Goal: Navigation & Orientation: Find specific page/section

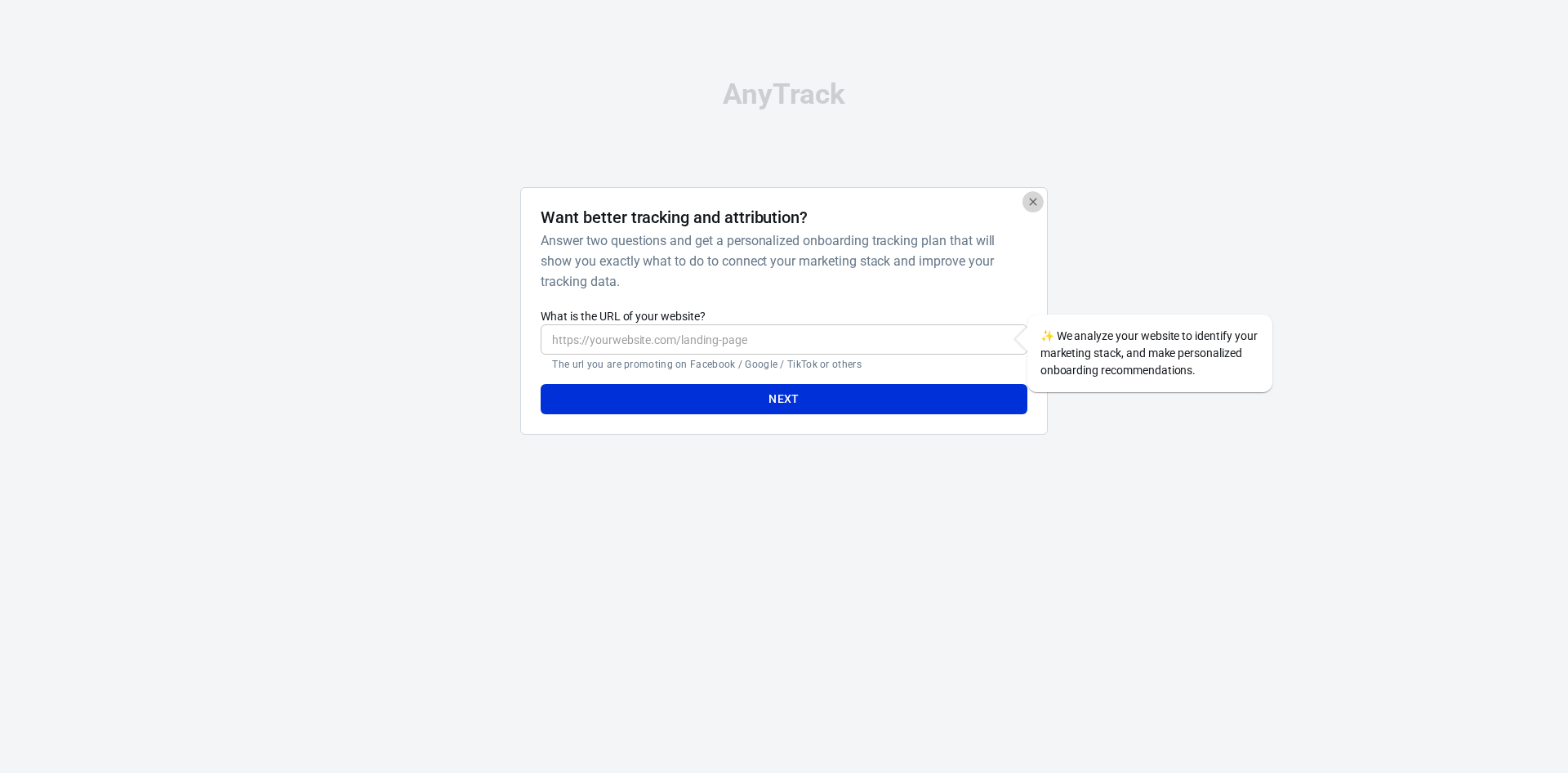
click at [1039, 196] on icon "button" at bounding box center [1032, 201] width 13 height 13
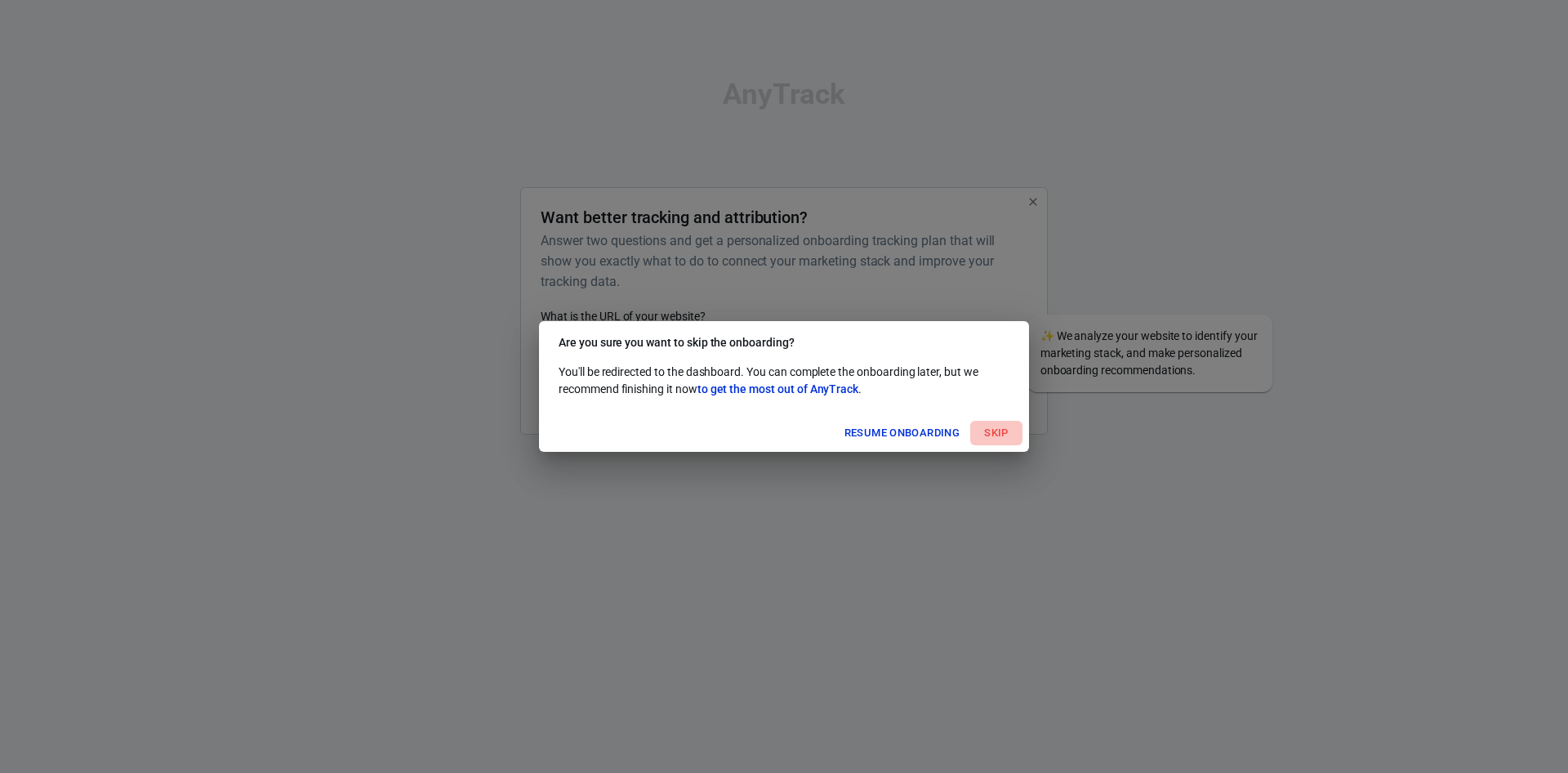
click at [984, 435] on button "Skip" at bounding box center [995, 433] width 52 height 26
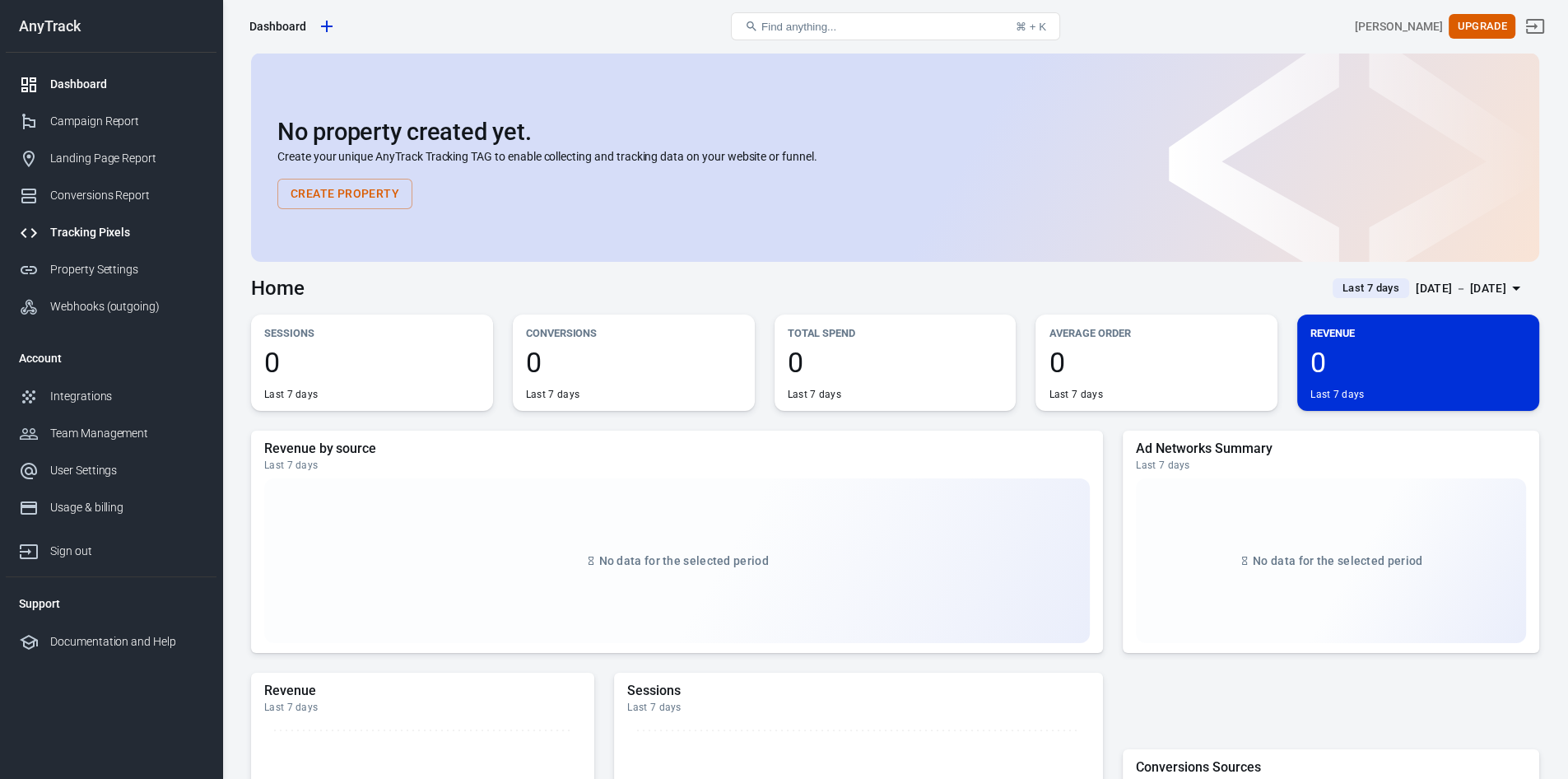
click at [109, 232] on div "Tracking Pixels" at bounding box center [127, 232] width 154 height 17
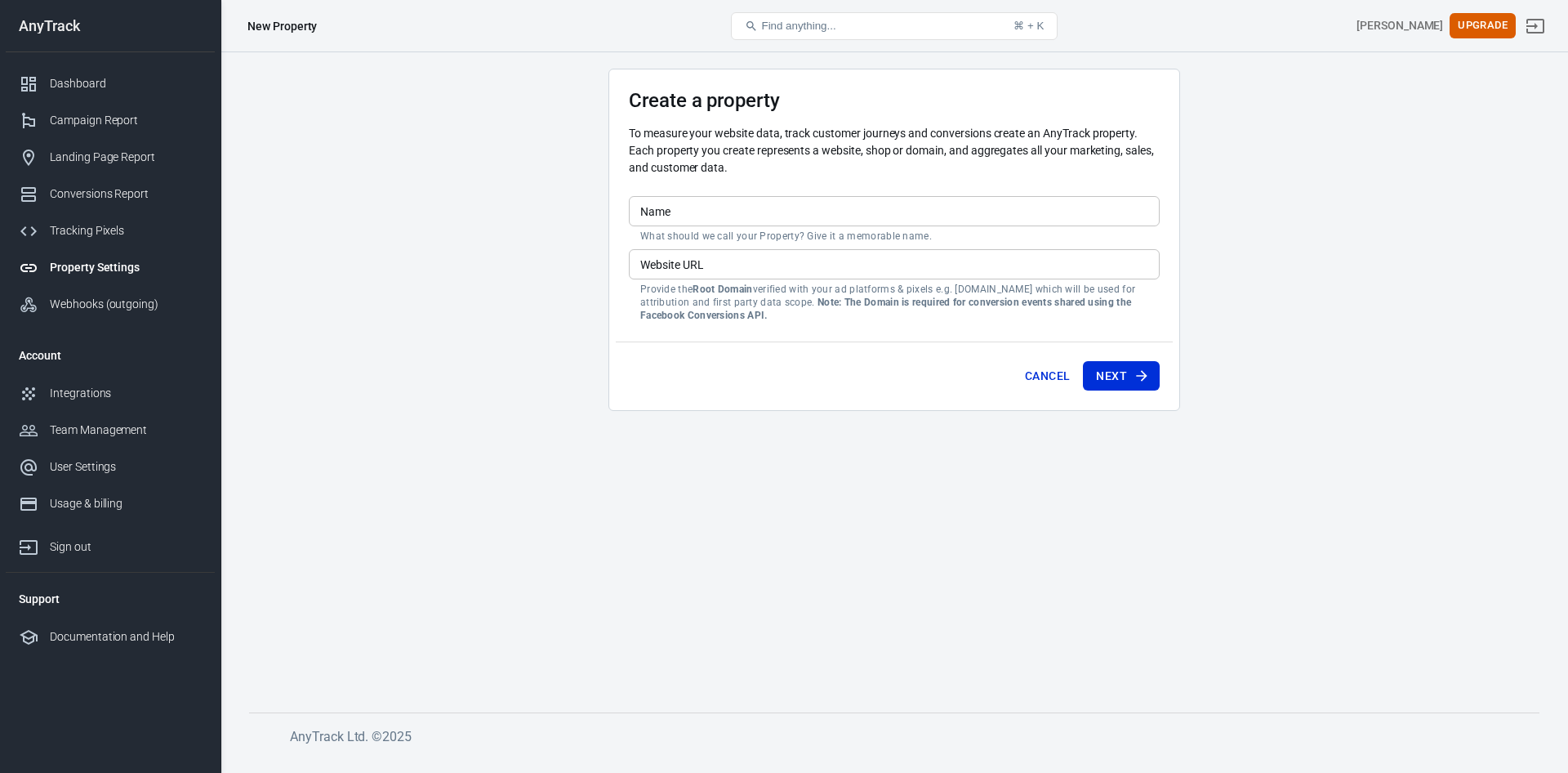
click at [704, 206] on input "Name" at bounding box center [894, 211] width 531 height 31
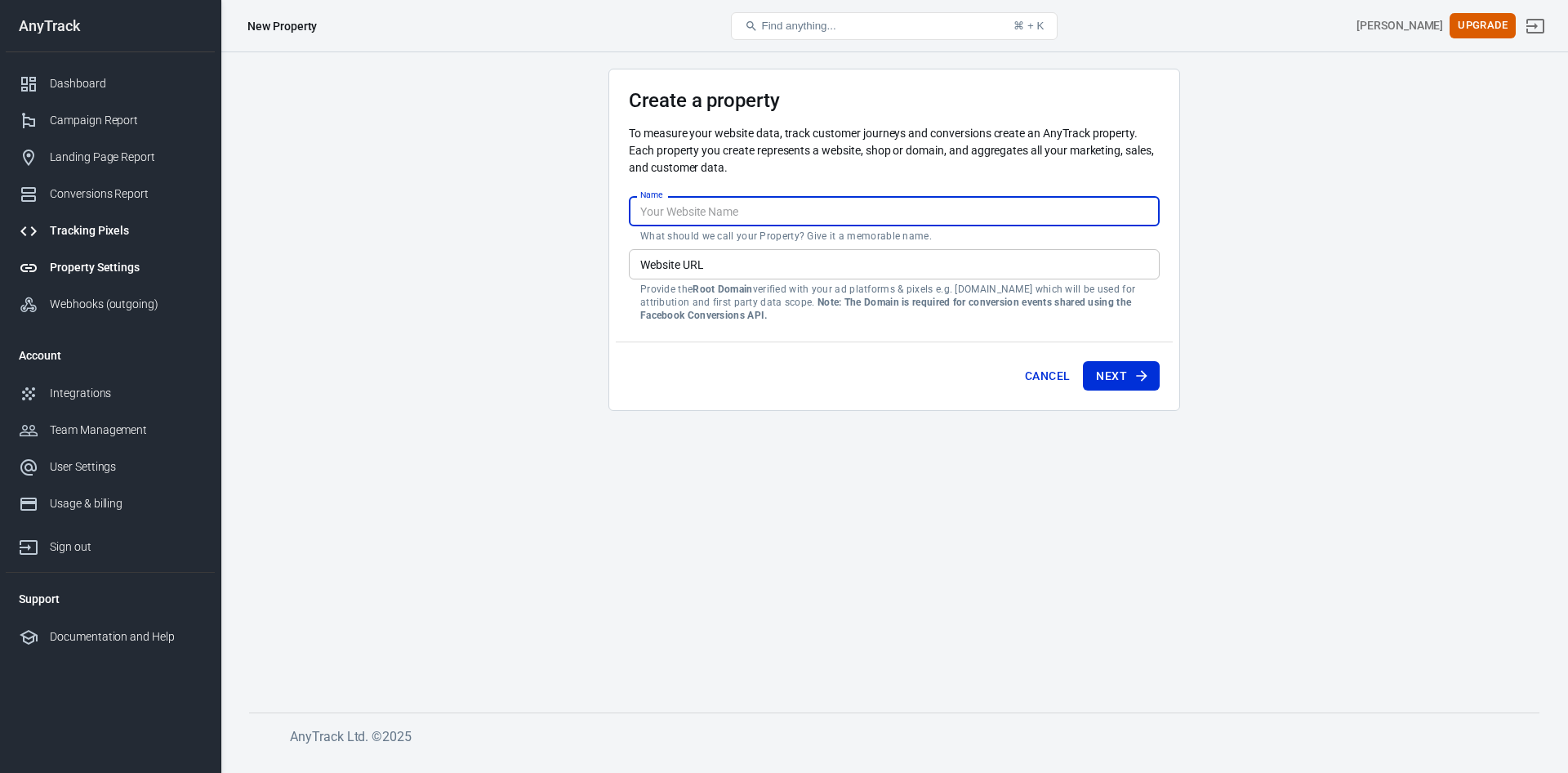
click at [88, 226] on div "Tracking Pixels" at bounding box center [126, 231] width 152 height 17
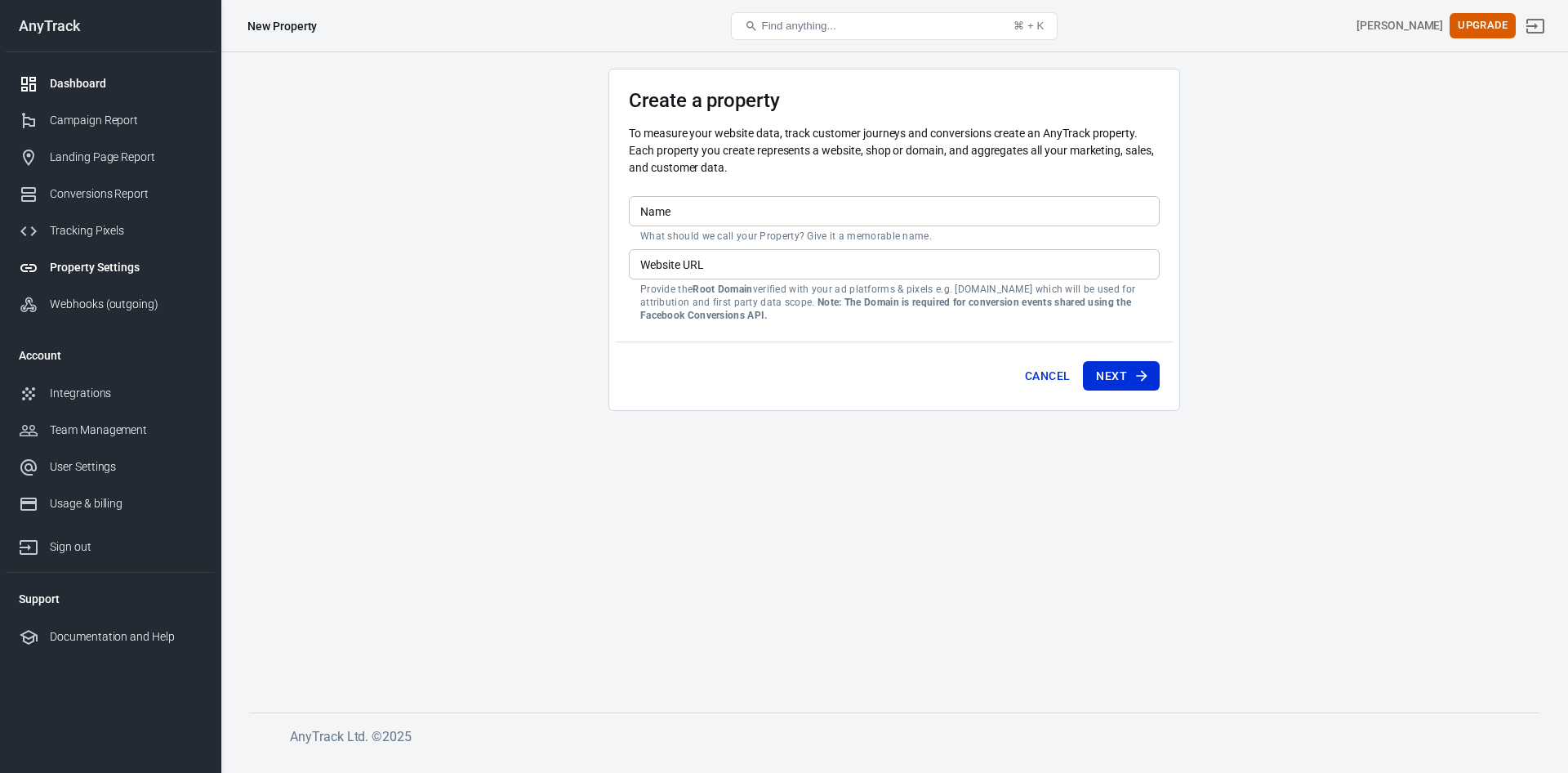
click at [87, 79] on div "Dashboard" at bounding box center [126, 83] width 152 height 17
